Goal: Information Seeking & Learning: Learn about a topic

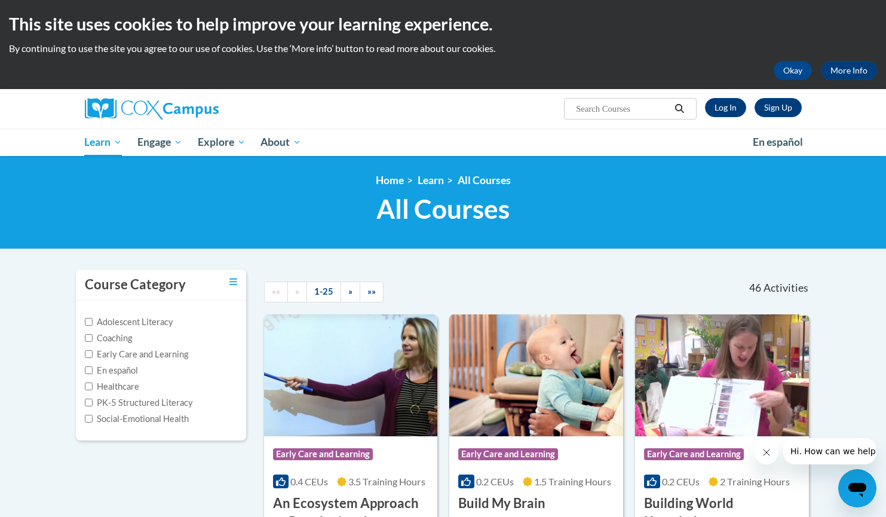
click at [584, 108] on input "Search..." at bounding box center [623, 109] width 96 height 14
click at [718, 104] on link "Log In" at bounding box center [725, 107] width 41 height 19
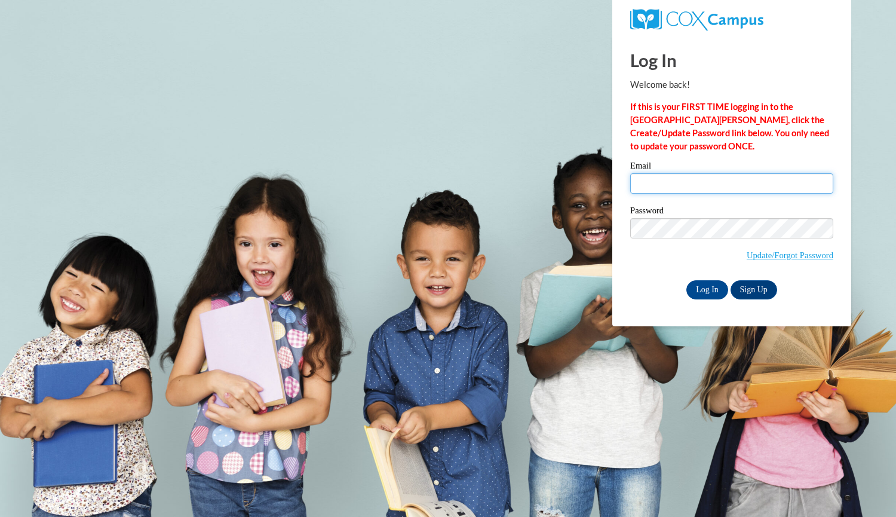
click at [660, 183] on input "Email" at bounding box center [731, 183] width 203 height 20
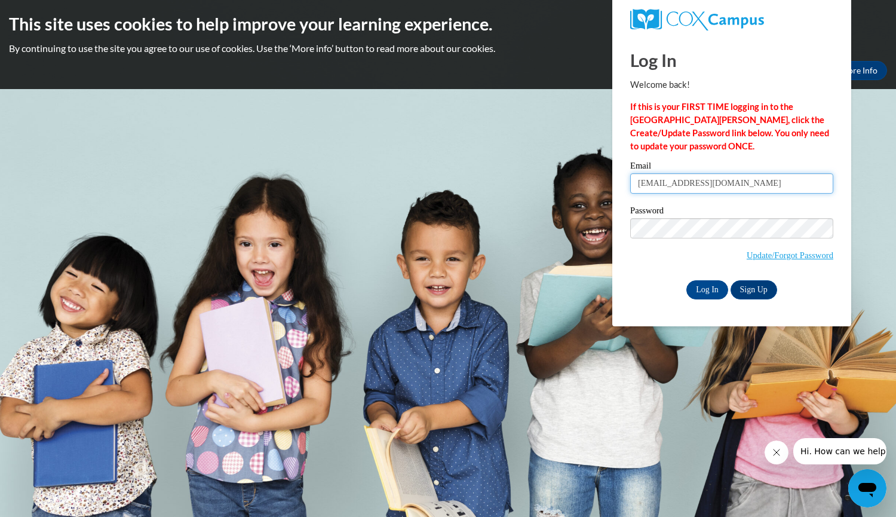
type input "mcbride319@gmail.com"
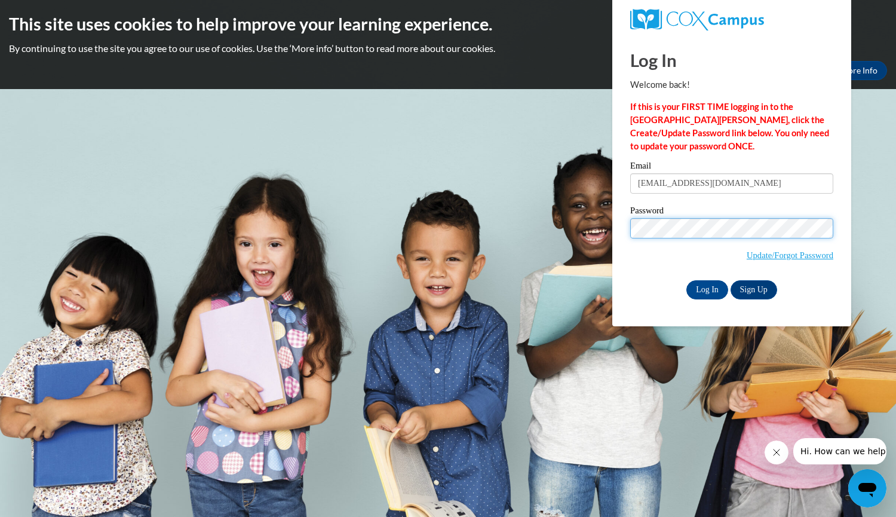
click at [686, 280] on input "Log In" at bounding box center [707, 289] width 42 height 19
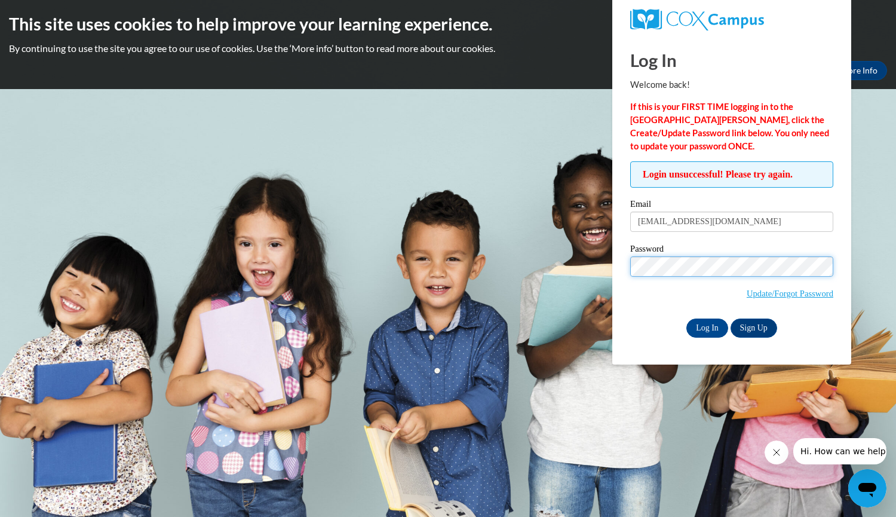
click at [686, 318] on input "Log In" at bounding box center [707, 327] width 42 height 19
click at [707, 328] on input "Log In" at bounding box center [707, 327] width 42 height 19
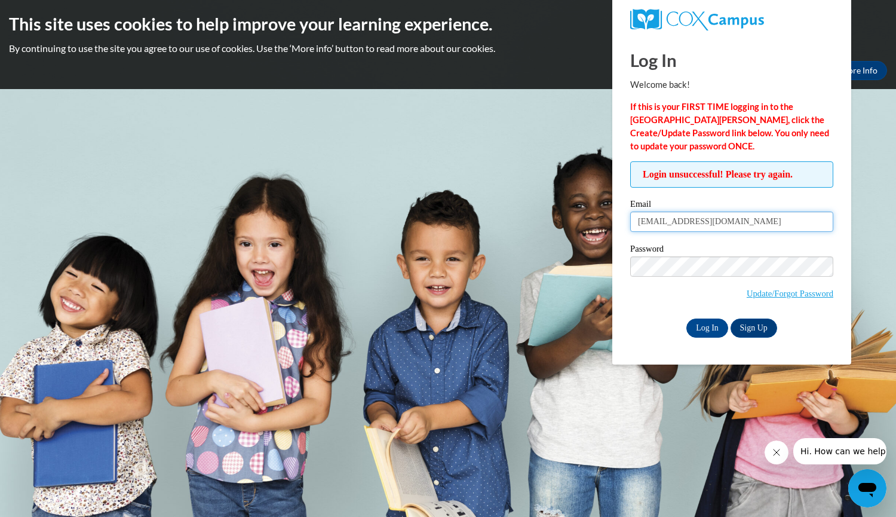
drag, startPoint x: 738, startPoint y: 219, endPoint x: 618, endPoint y: 225, distance: 120.2
click at [618, 225] on div "Log In Welcome back! If this is your FIRST TIME logging in to the NEW Cox Campu…" at bounding box center [731, 200] width 257 height 328
type input "mcbridel@collierschools.com"
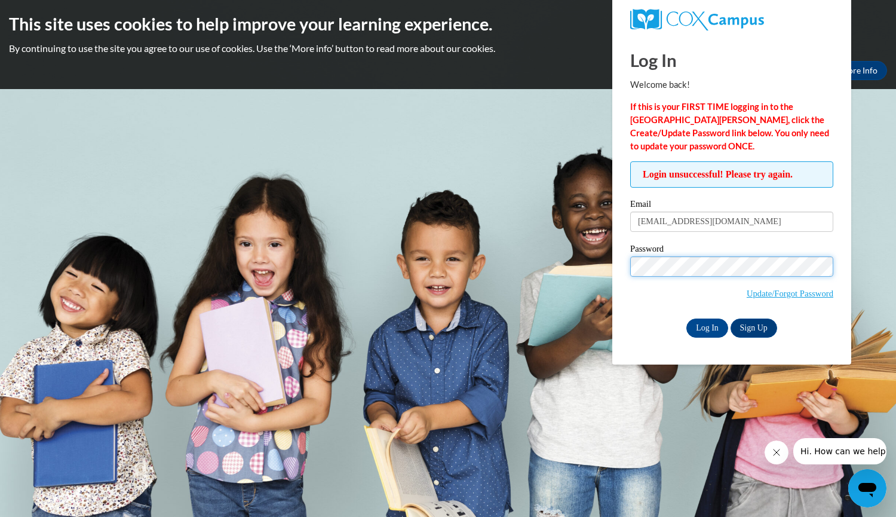
click at [686, 318] on input "Log In" at bounding box center [707, 327] width 42 height 19
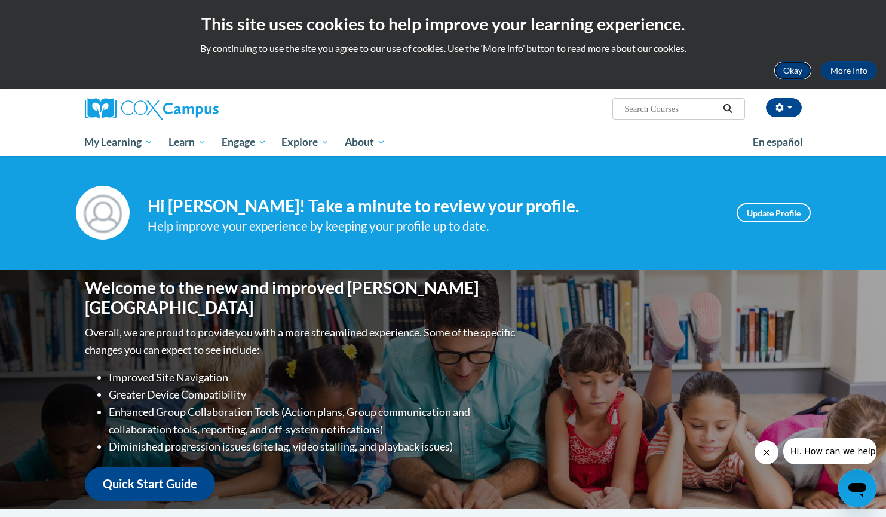
click at [793, 75] on button "Okay" at bounding box center [792, 70] width 38 height 19
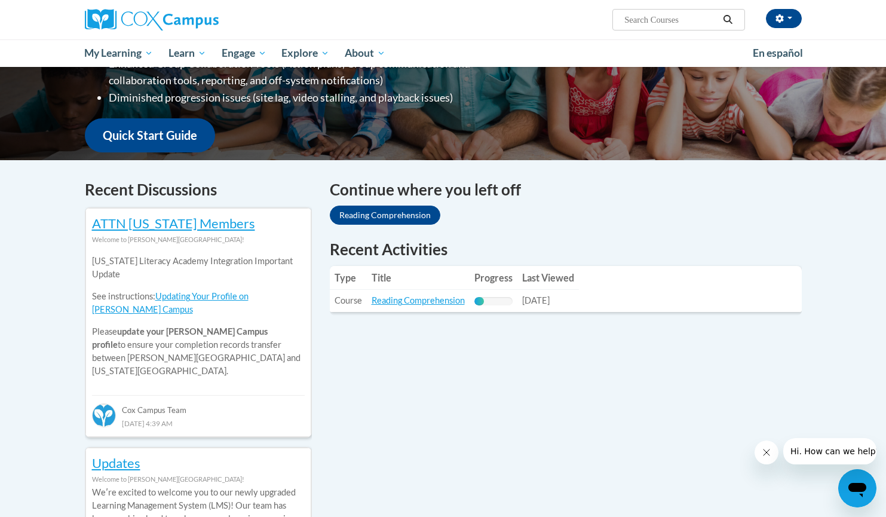
scroll to position [270, 0]
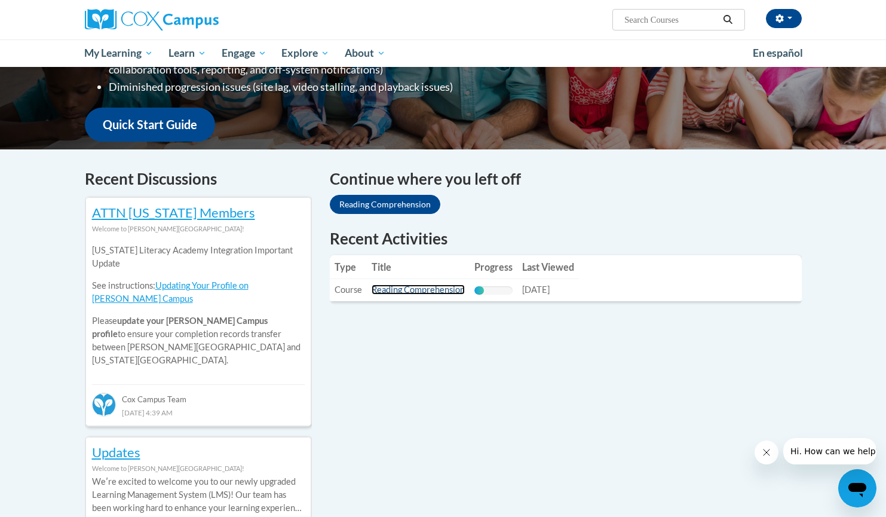
click at [443, 288] on link "Reading Comprehension" at bounding box center [417, 289] width 93 height 10
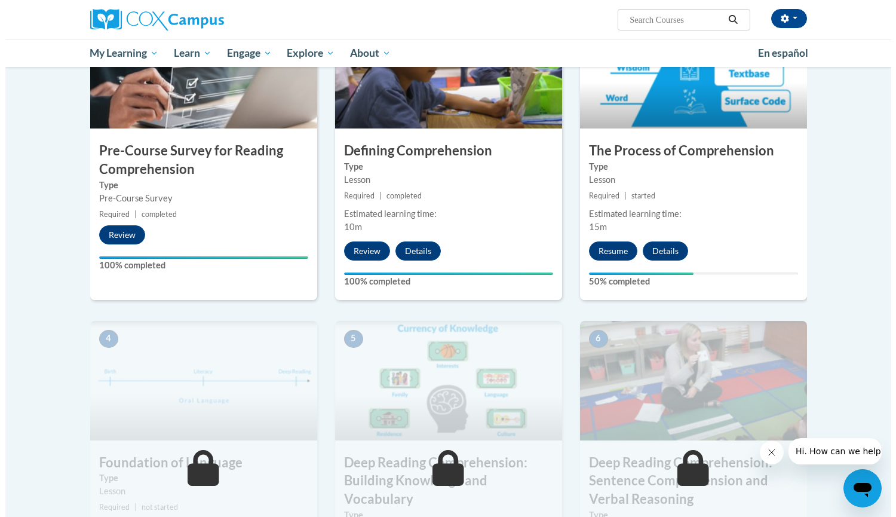
scroll to position [323, 0]
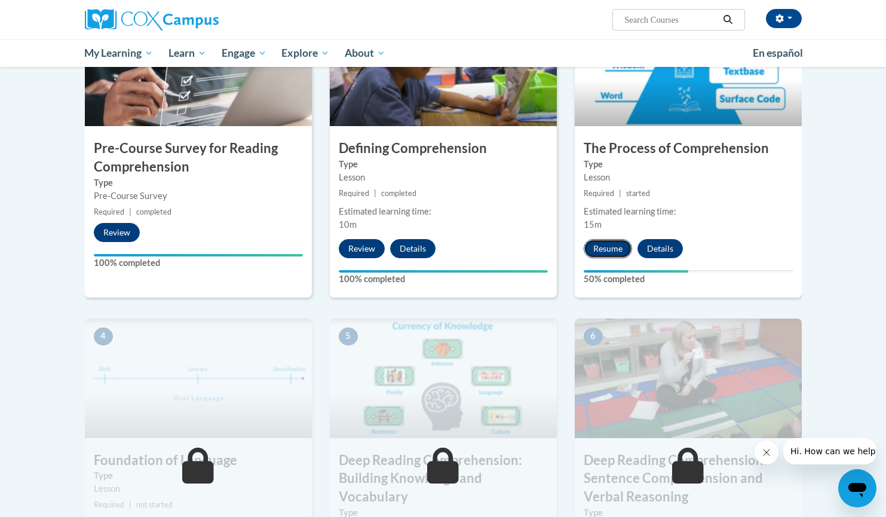
click at [612, 247] on button "Resume" at bounding box center [608, 248] width 48 height 19
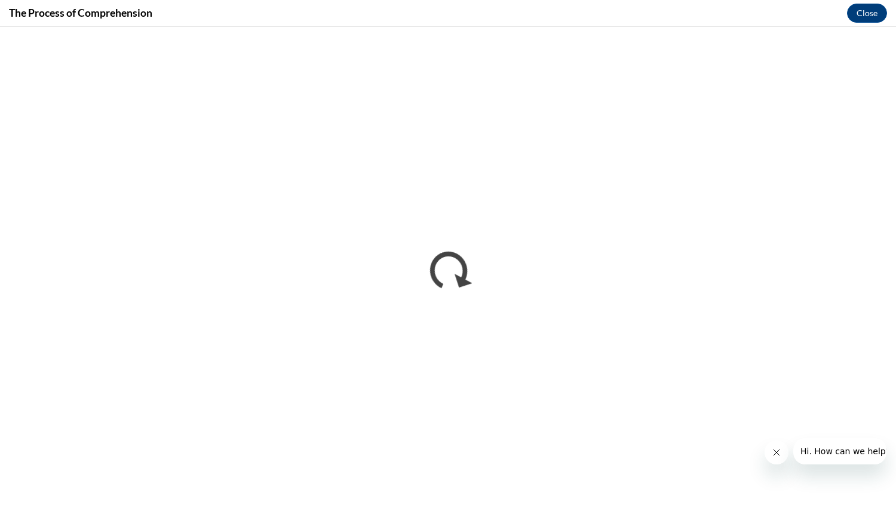
scroll to position [0, 0]
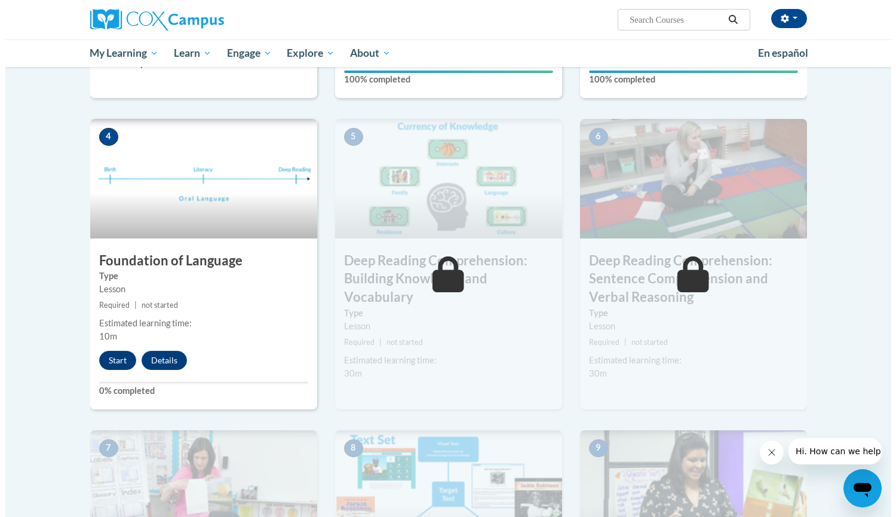
scroll to position [564, 0]
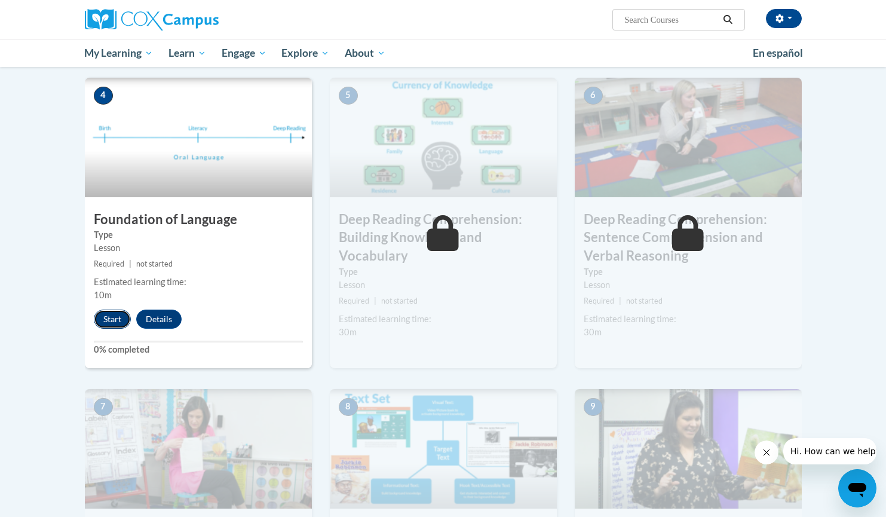
click at [111, 315] on button "Start" at bounding box center [112, 318] width 37 height 19
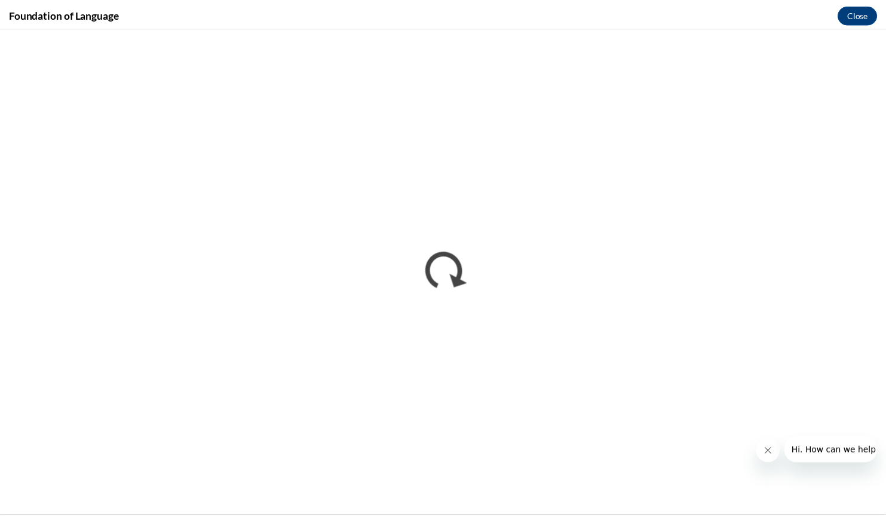
scroll to position [0, 0]
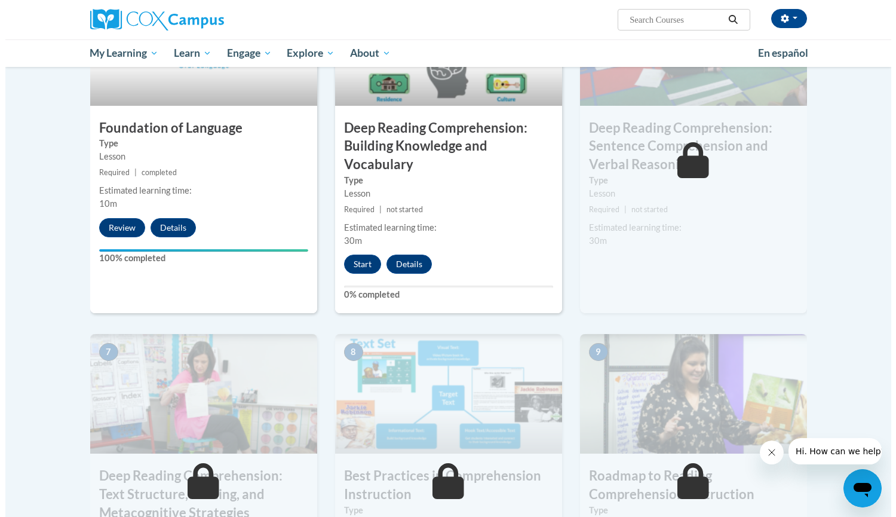
scroll to position [669, 0]
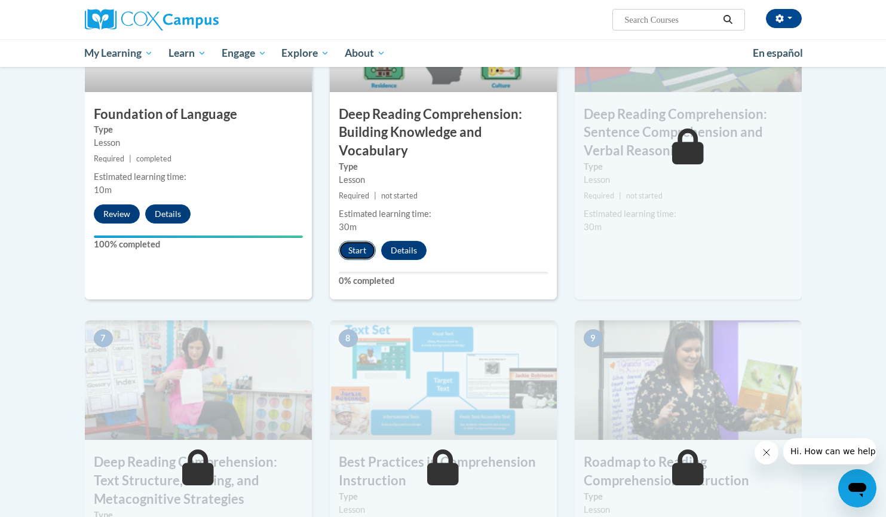
click at [343, 251] on button "Start" at bounding box center [357, 250] width 37 height 19
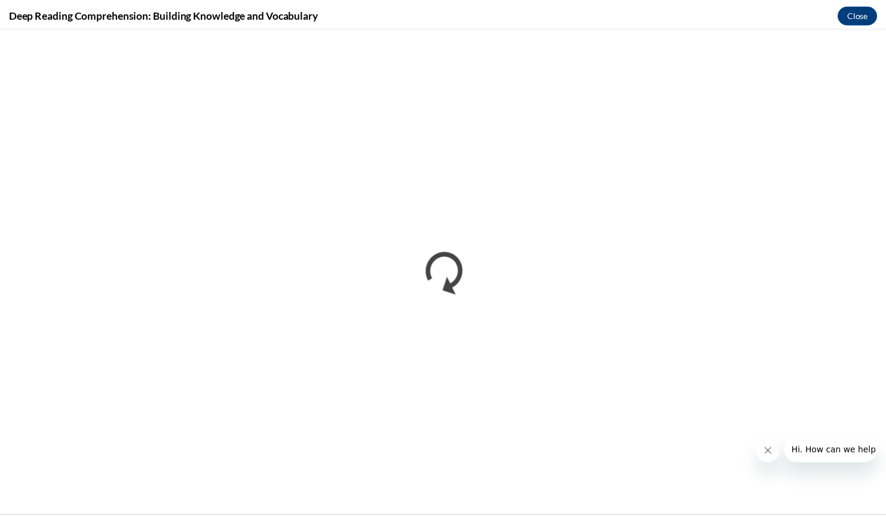
scroll to position [0, 0]
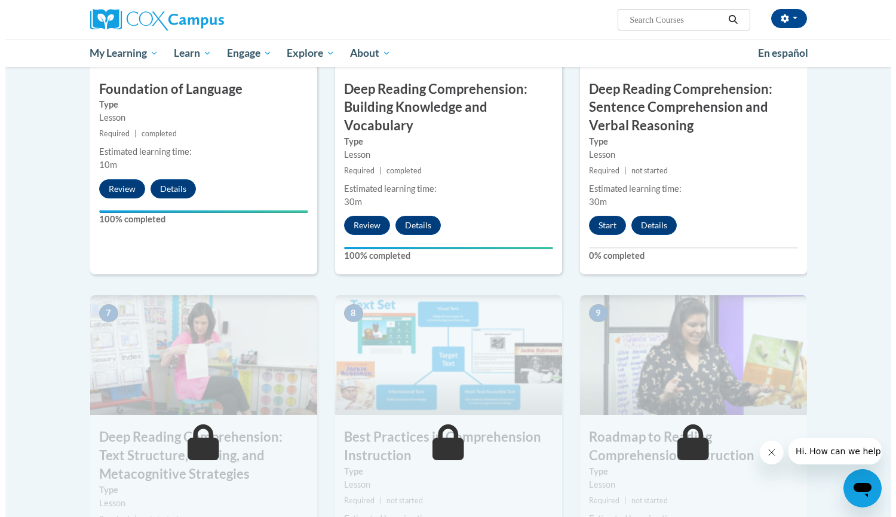
scroll to position [691, 0]
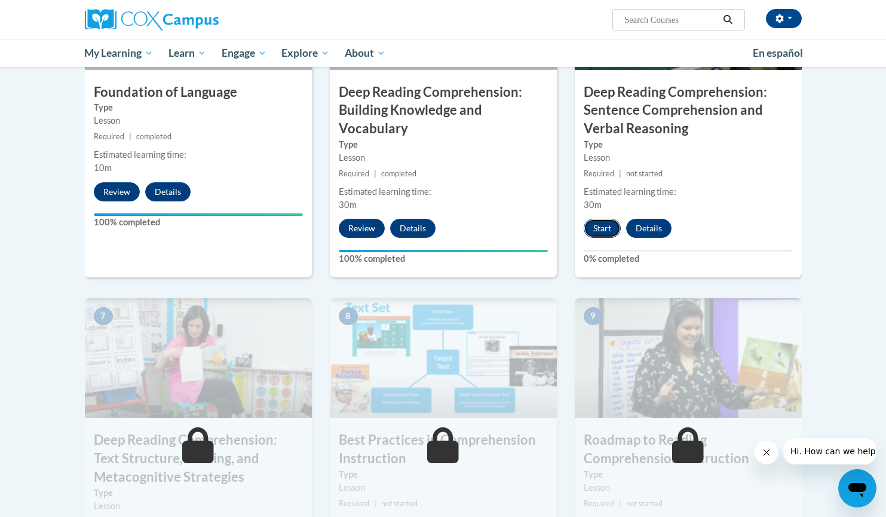
click at [608, 232] on button "Start" at bounding box center [602, 228] width 37 height 19
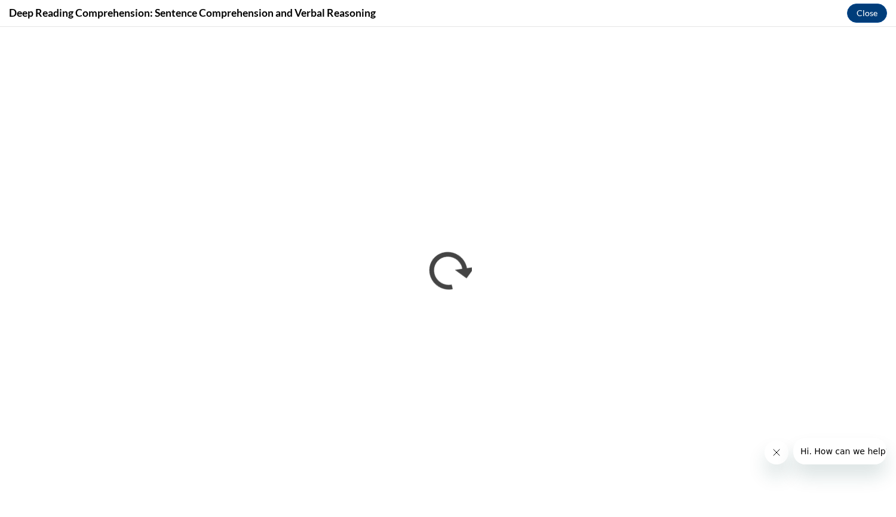
scroll to position [0, 0]
